Goal: Task Accomplishment & Management: Manage account settings

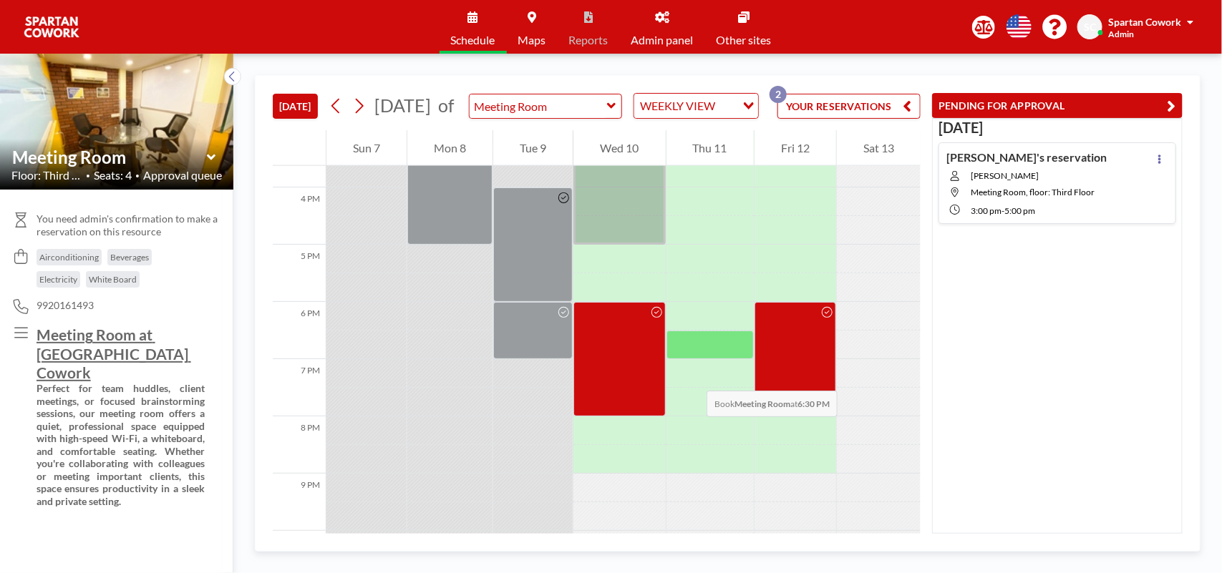
scroll to position [716, 0]
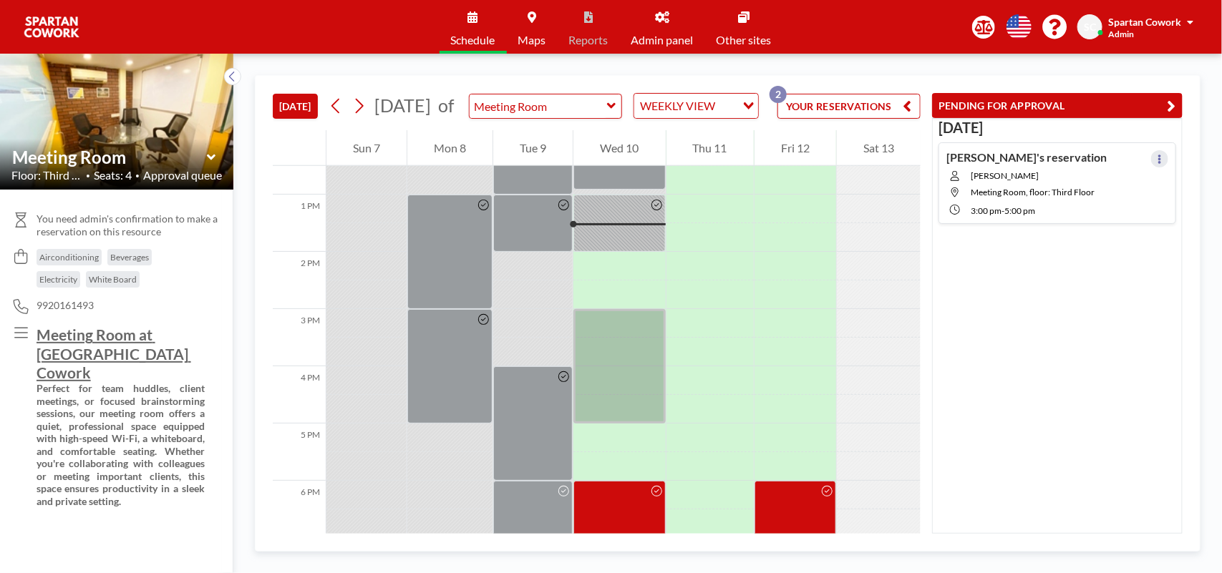
click at [1157, 159] on icon at bounding box center [1160, 159] width 6 height 9
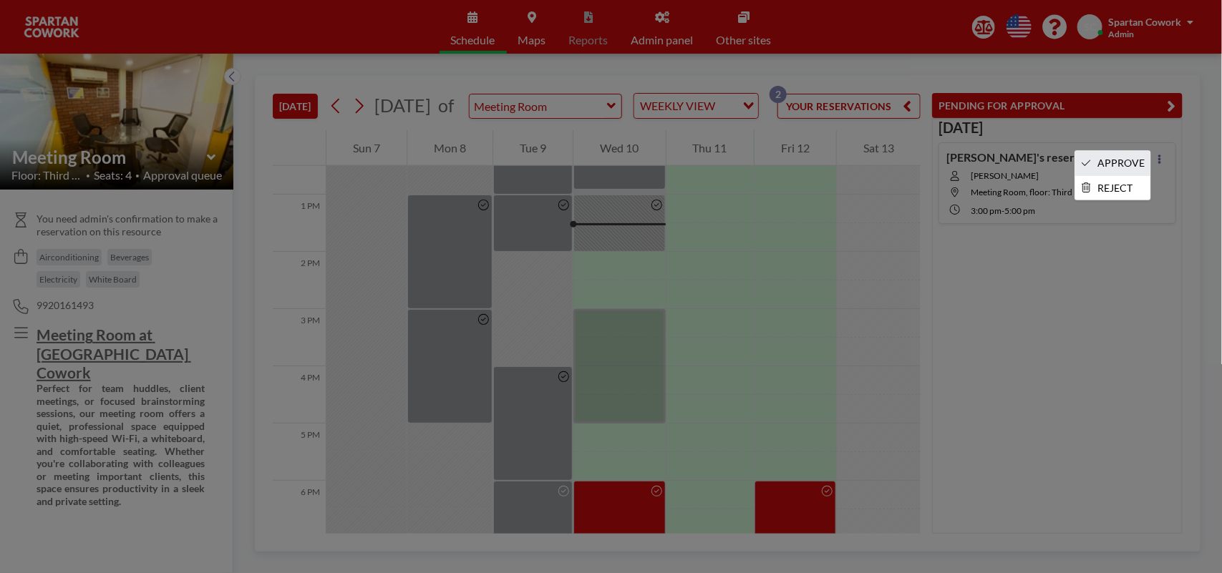
click at [1128, 168] on li "APPROVE" at bounding box center [1112, 163] width 75 height 24
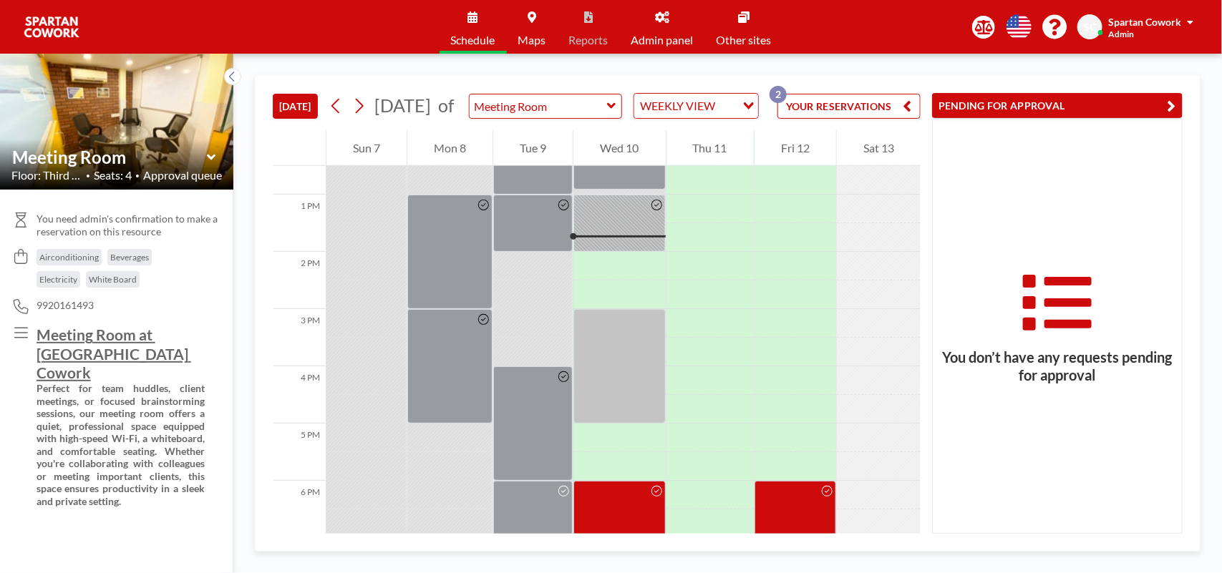
click at [662, 19] on icon at bounding box center [662, 16] width 14 height 11
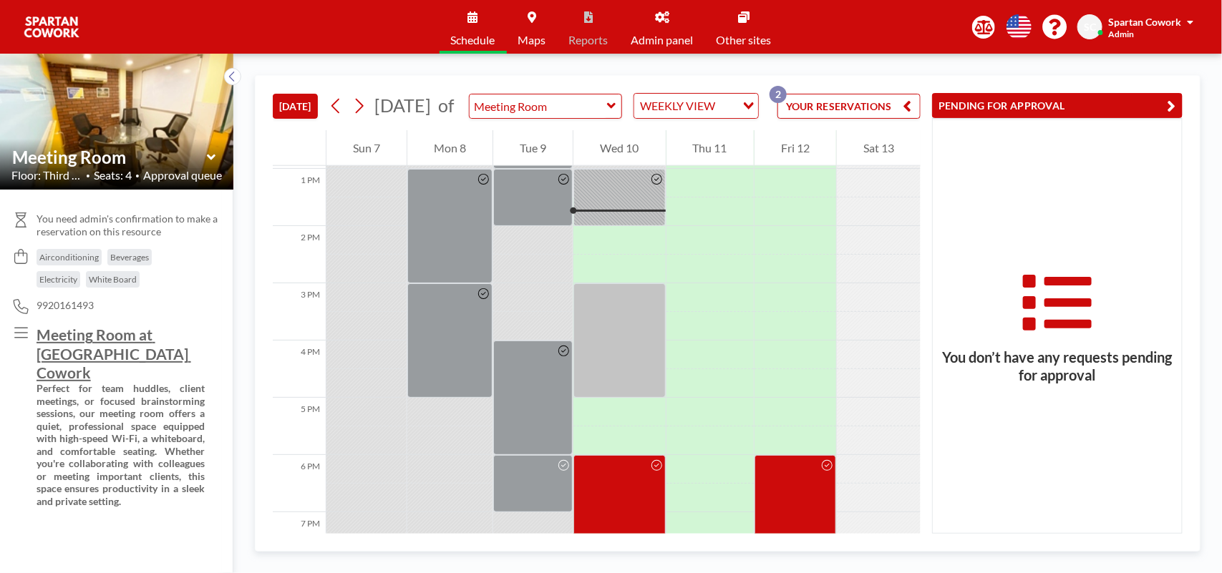
scroll to position [744, 0]
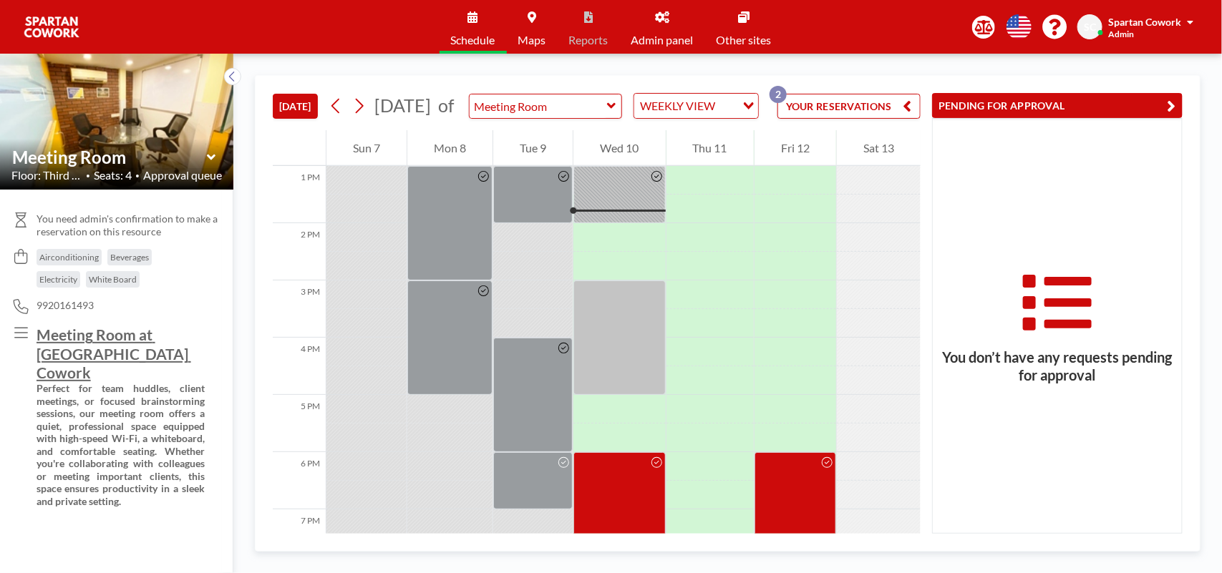
click at [659, 25] on link "Admin panel" at bounding box center [662, 27] width 85 height 54
click at [662, 25] on link "Admin panel" at bounding box center [662, 27] width 85 height 54
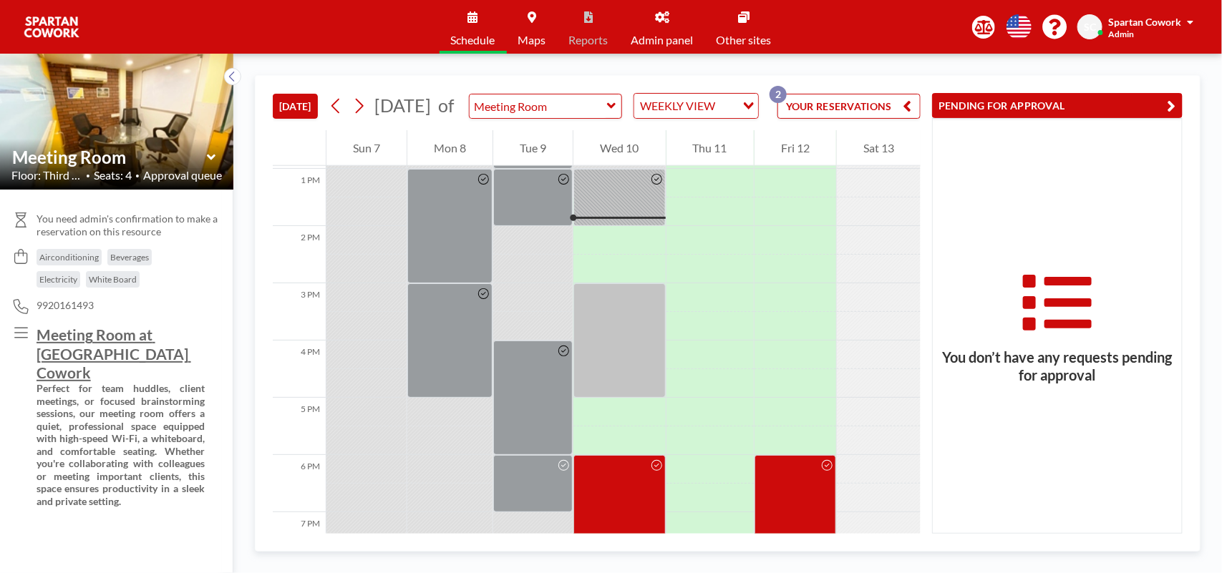
scroll to position [744, 0]
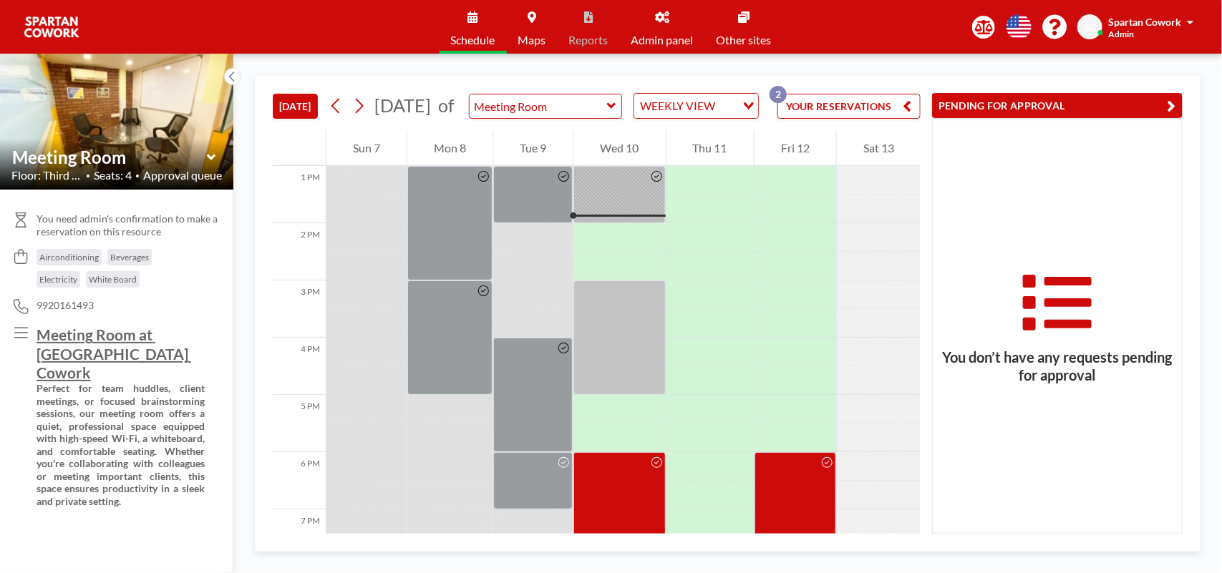
click at [660, 26] on link "Admin panel" at bounding box center [662, 27] width 85 height 54
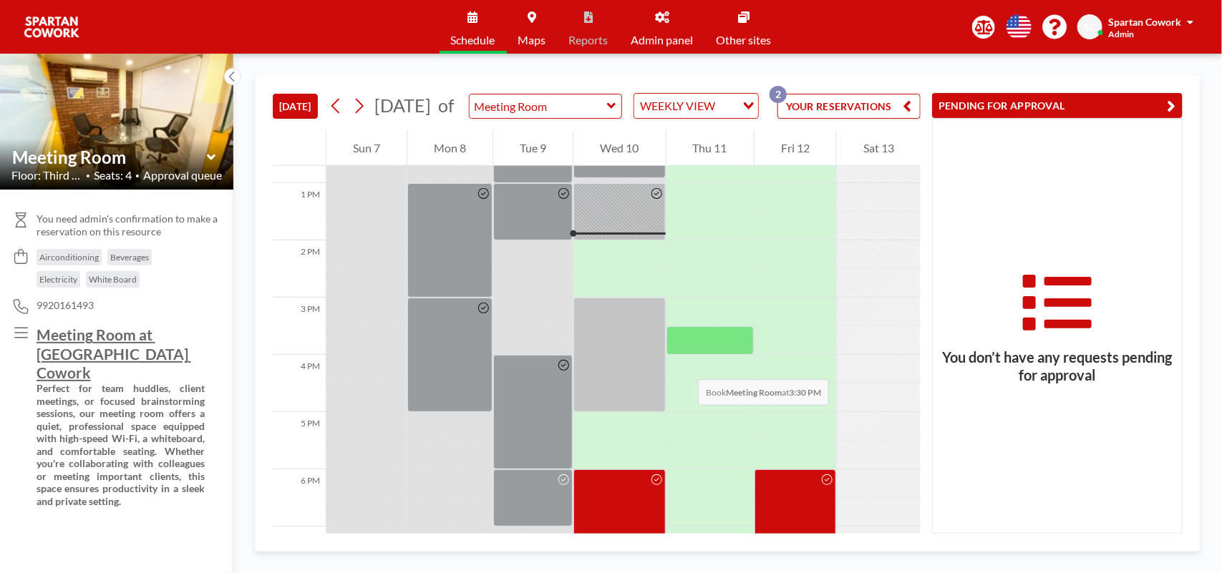
scroll to position [744, 0]
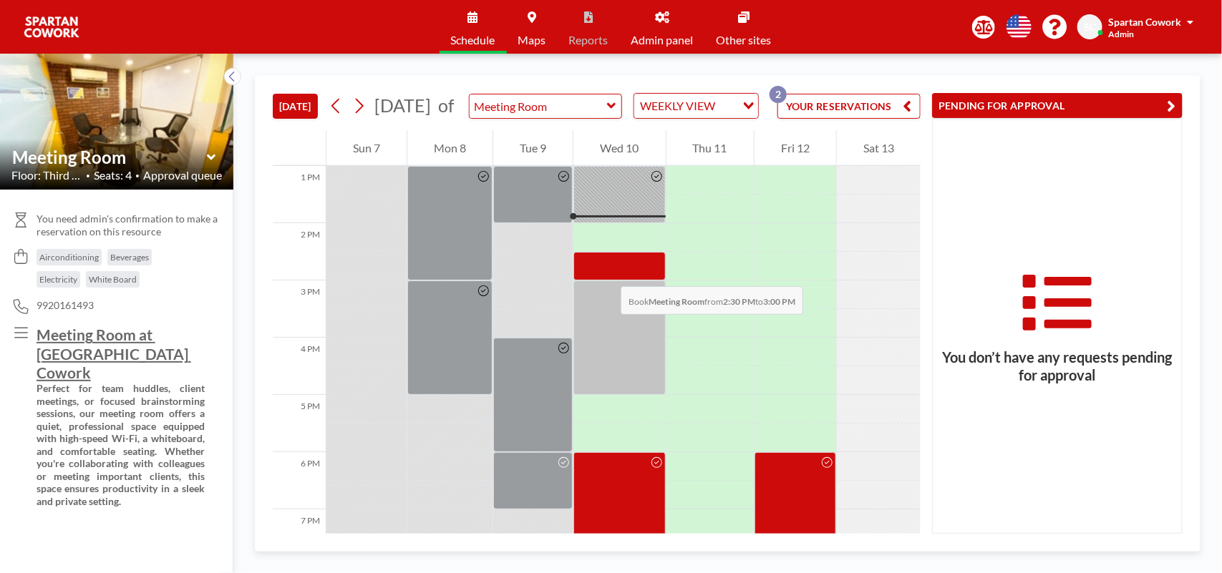
click at [606, 272] on div at bounding box center [619, 266] width 92 height 29
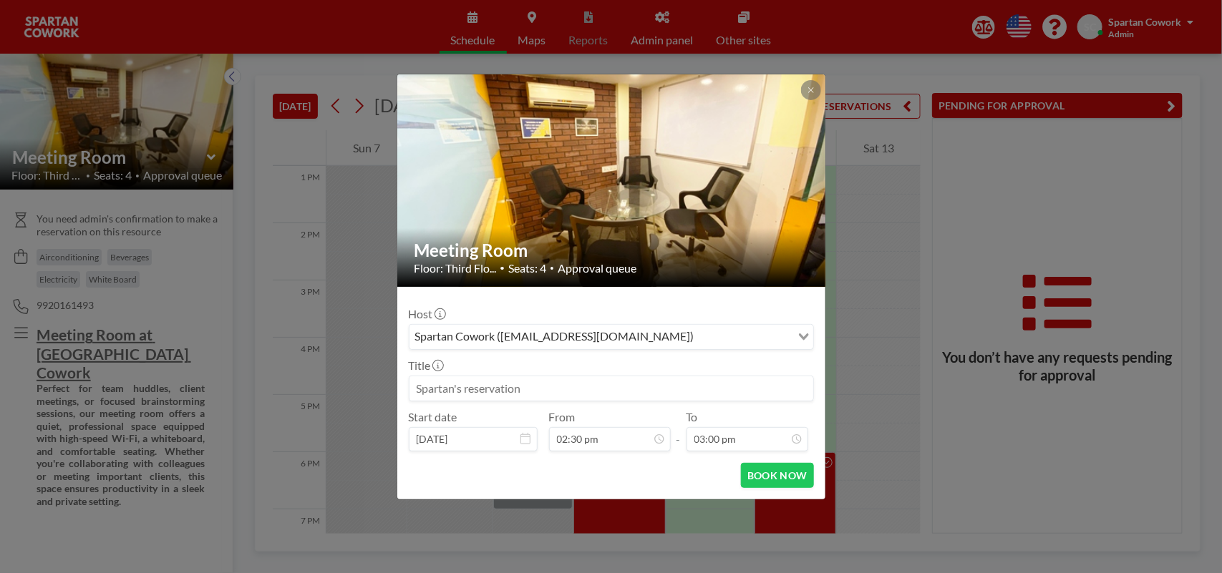
click at [599, 391] on input at bounding box center [611, 388] width 404 height 24
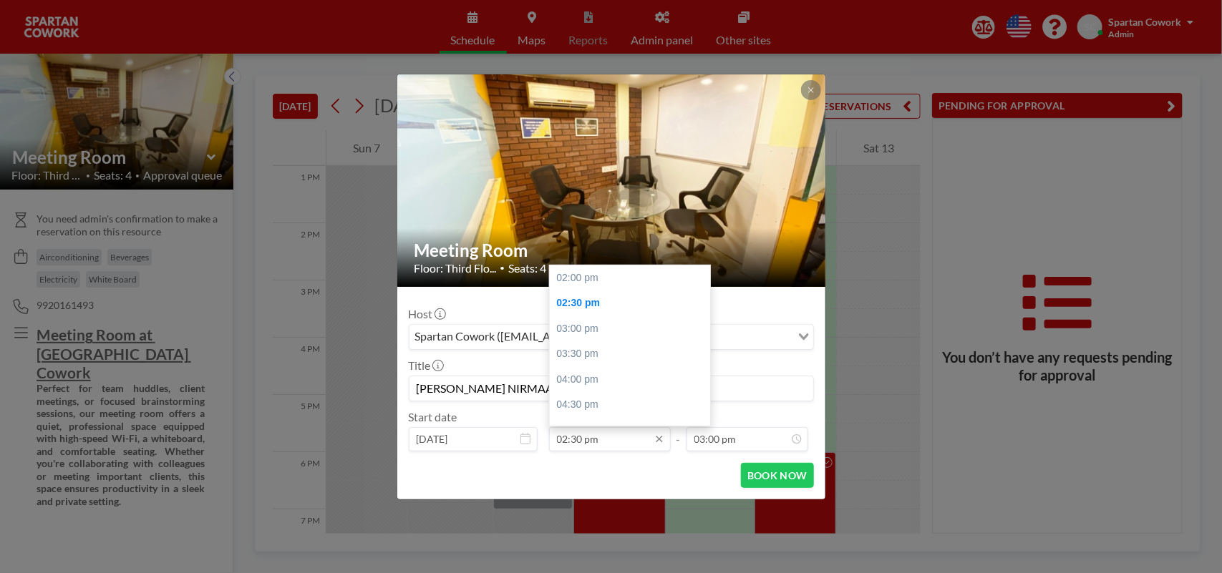
scroll to position [26, 0]
type input "[PERSON_NAME] NIRMAAN (RESERVATION)"
click at [630, 444] on input "02:30 pm" at bounding box center [610, 439] width 122 height 24
click at [593, 281] on div "02:00 pm" at bounding box center [634, 279] width 169 height 26
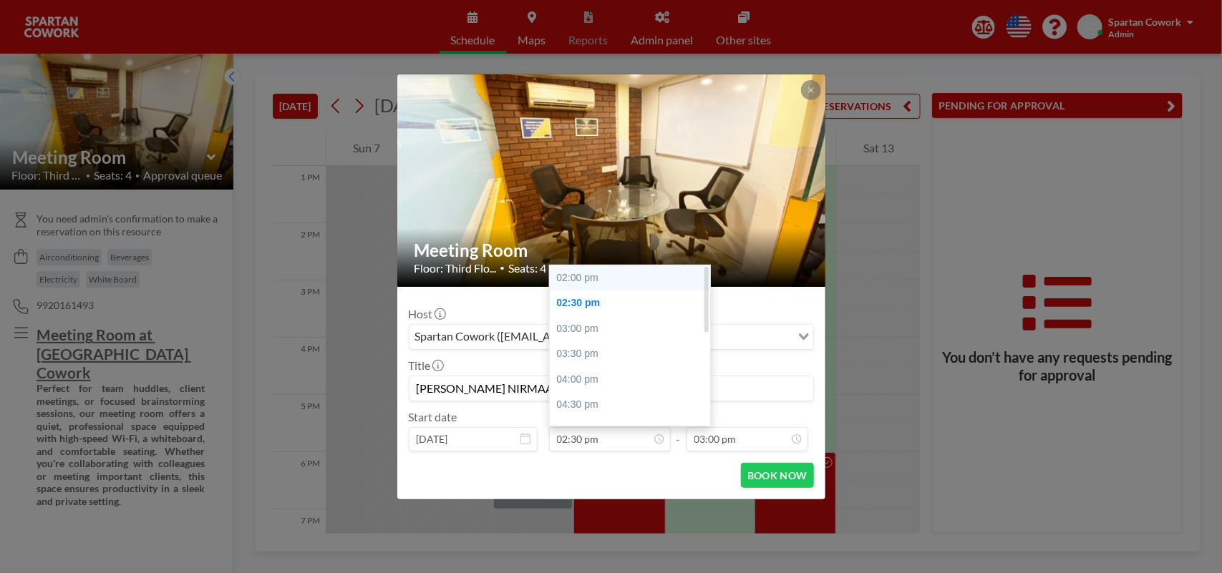
type input "02:00 pm"
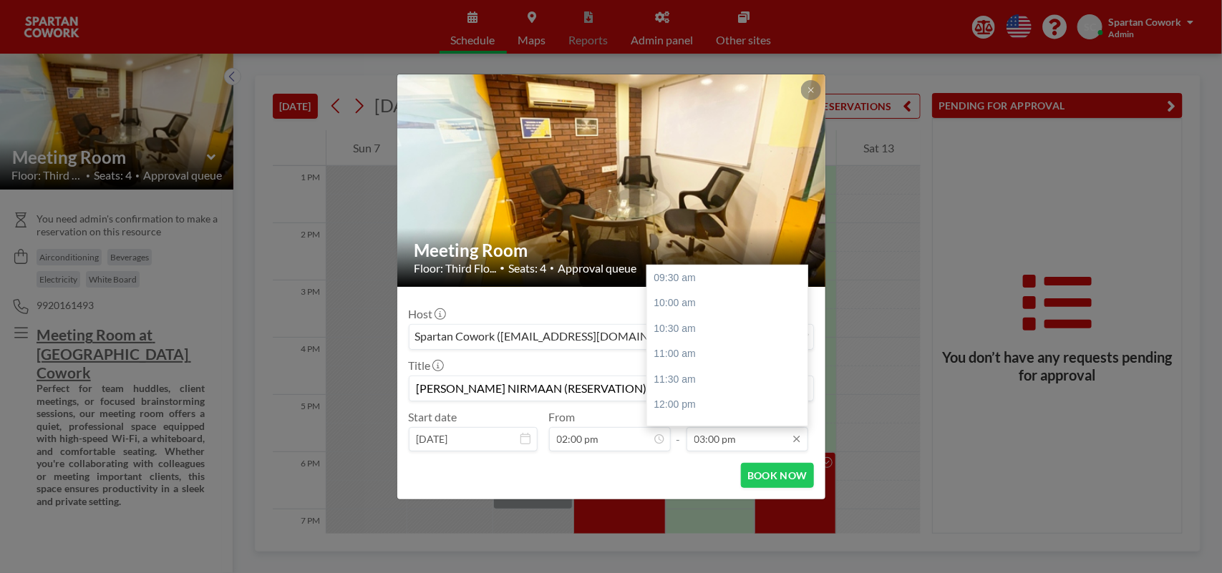
scroll to position [280, 0]
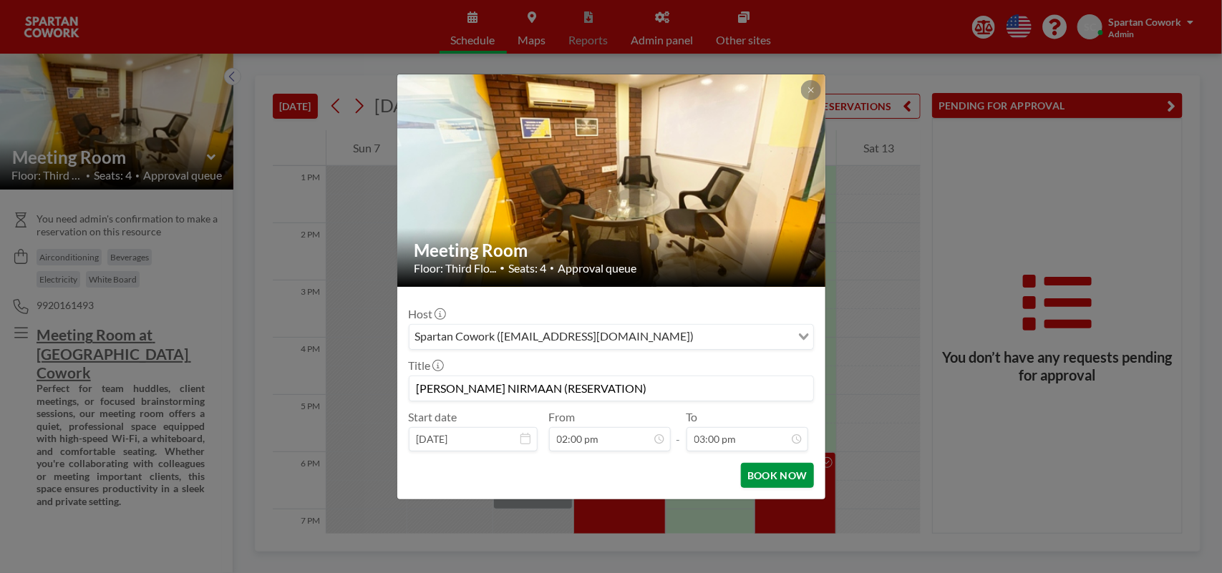
click at [774, 477] on button "BOOK NOW" at bounding box center [777, 475] width 72 height 25
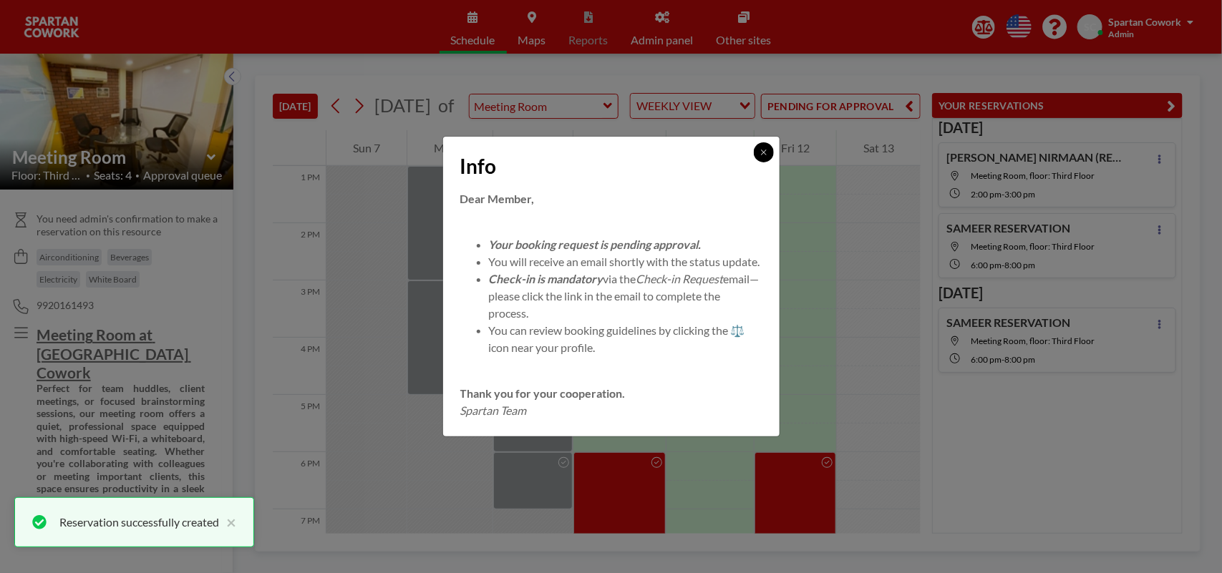
click at [768, 149] on button at bounding box center [764, 152] width 20 height 20
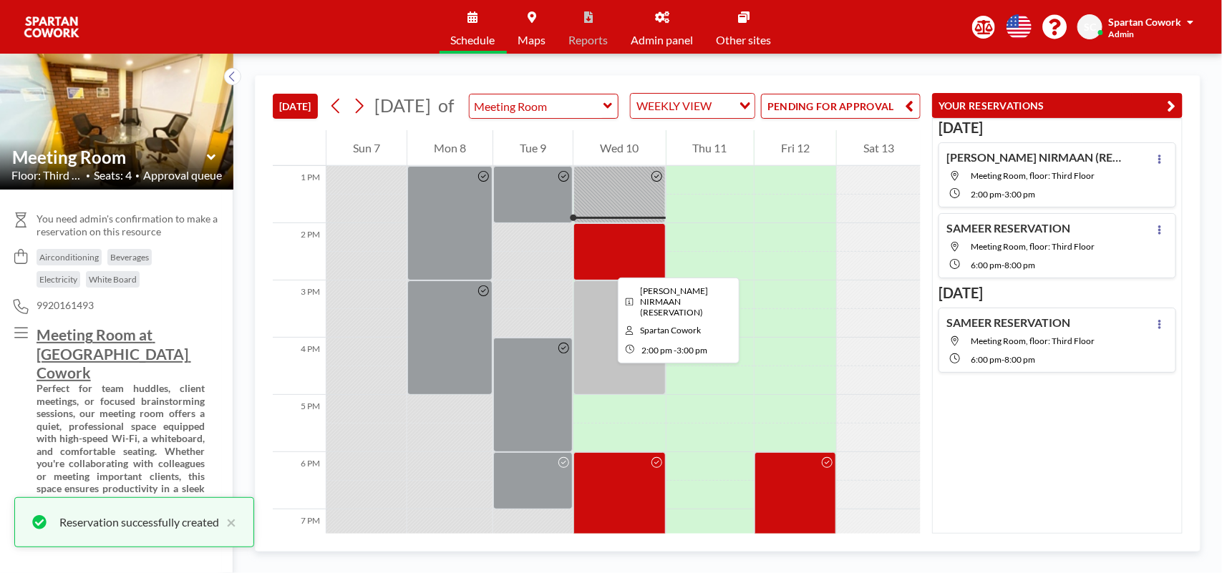
click at [606, 265] on div at bounding box center [619, 251] width 92 height 57
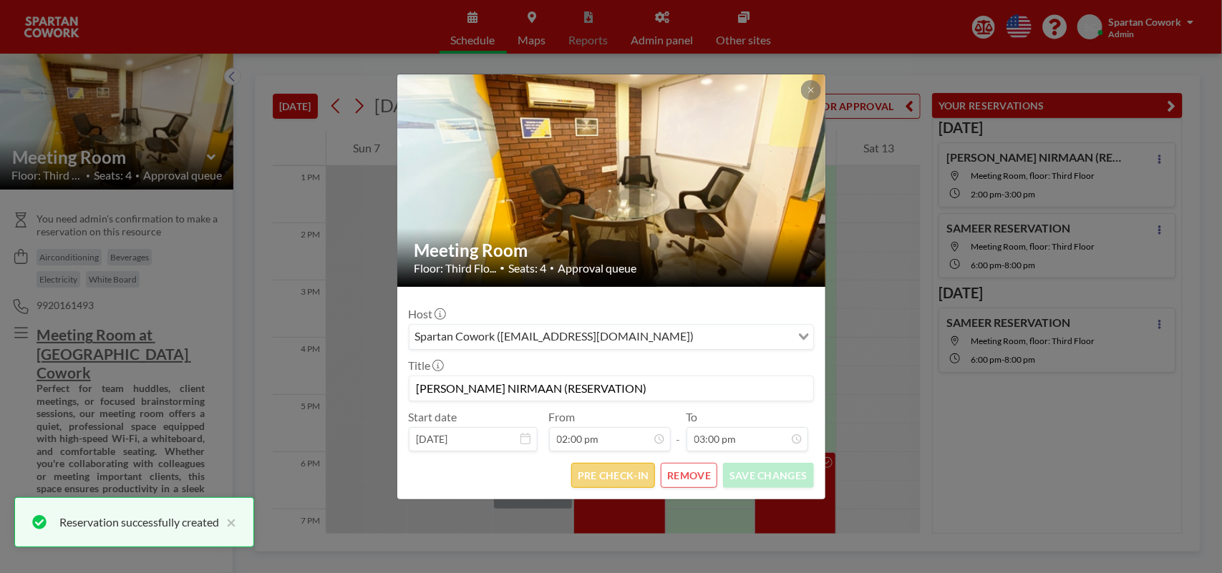
click at [609, 470] on button "PRE CHECK-IN" at bounding box center [613, 475] width 84 height 25
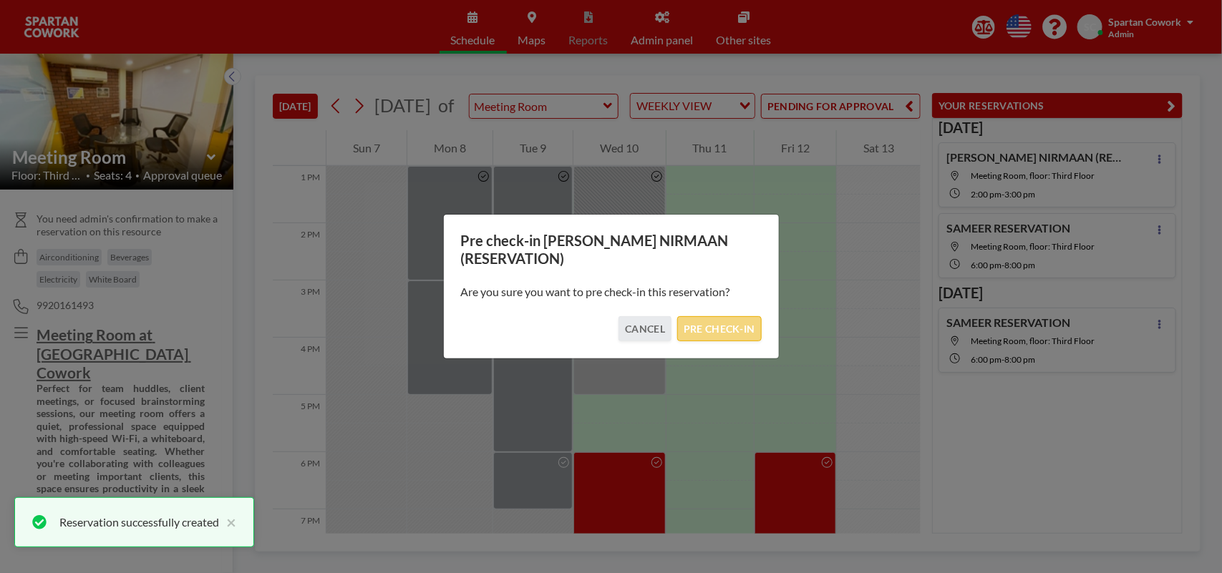
click at [709, 328] on button "PRE CHECK-IN" at bounding box center [719, 328] width 84 height 25
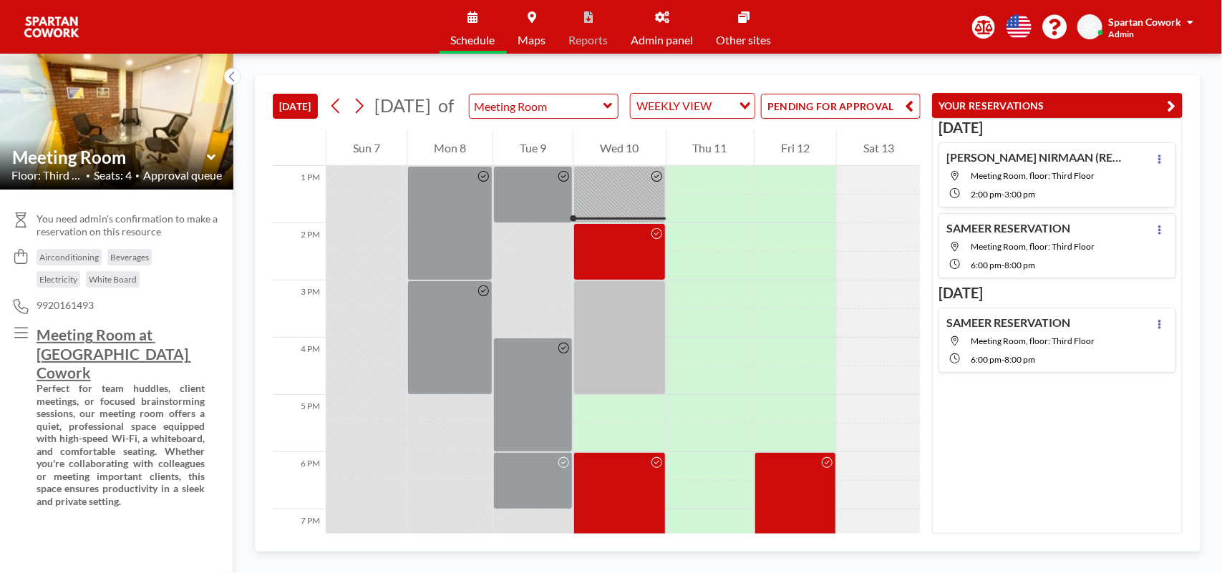
click at [825, 119] on button "PENDING FOR APPROVAL" at bounding box center [841, 106] width 160 height 25
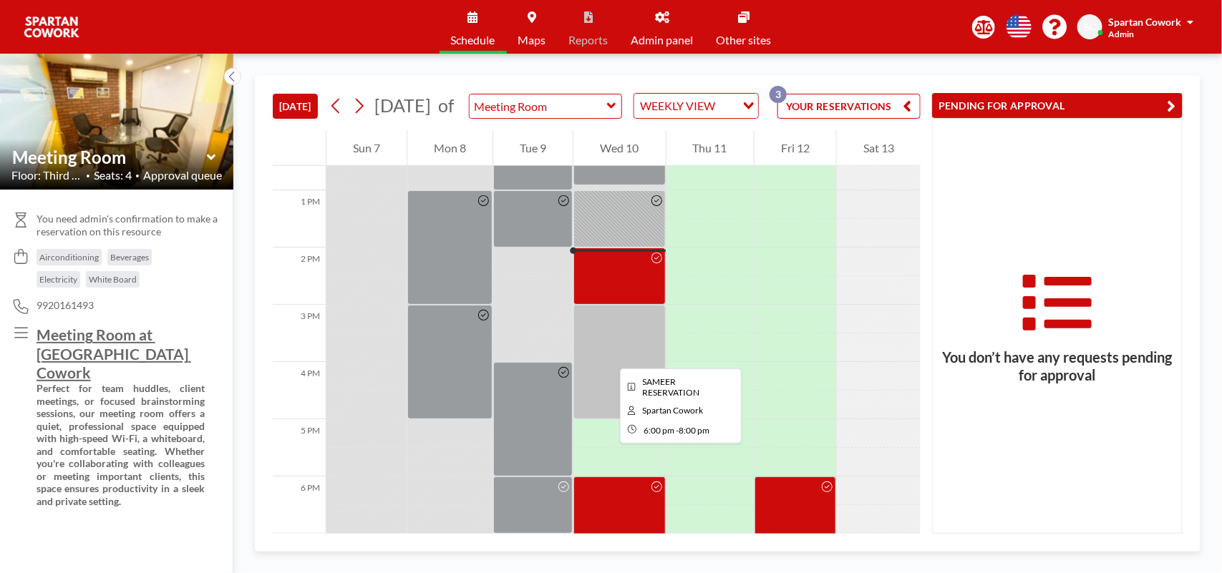
scroll to position [587, 0]
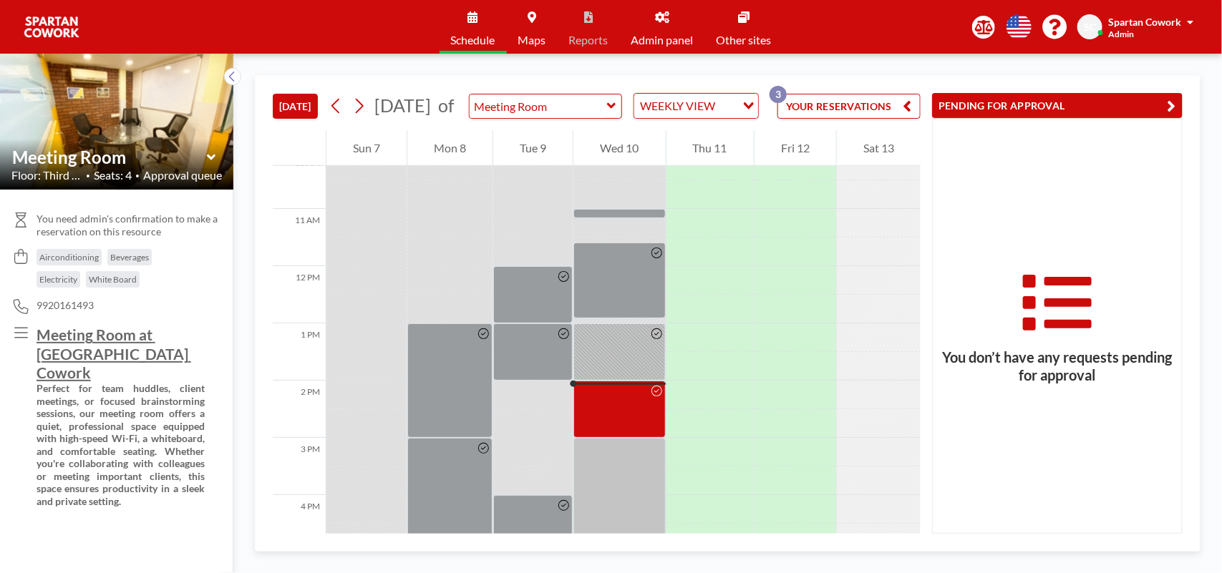
click at [663, 20] on icon at bounding box center [662, 16] width 14 height 11
